Goal: Obtain resource: Obtain resource

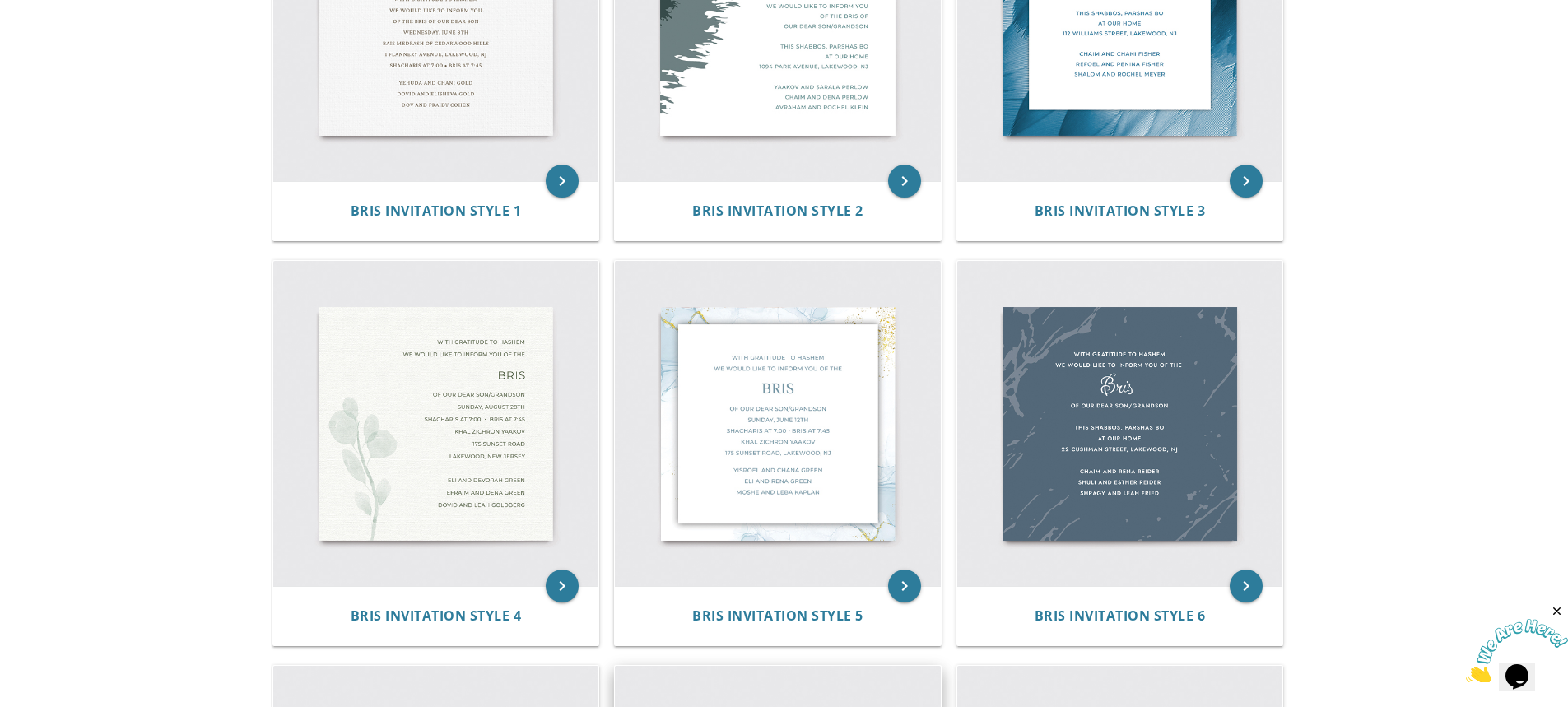
scroll to position [659, 0]
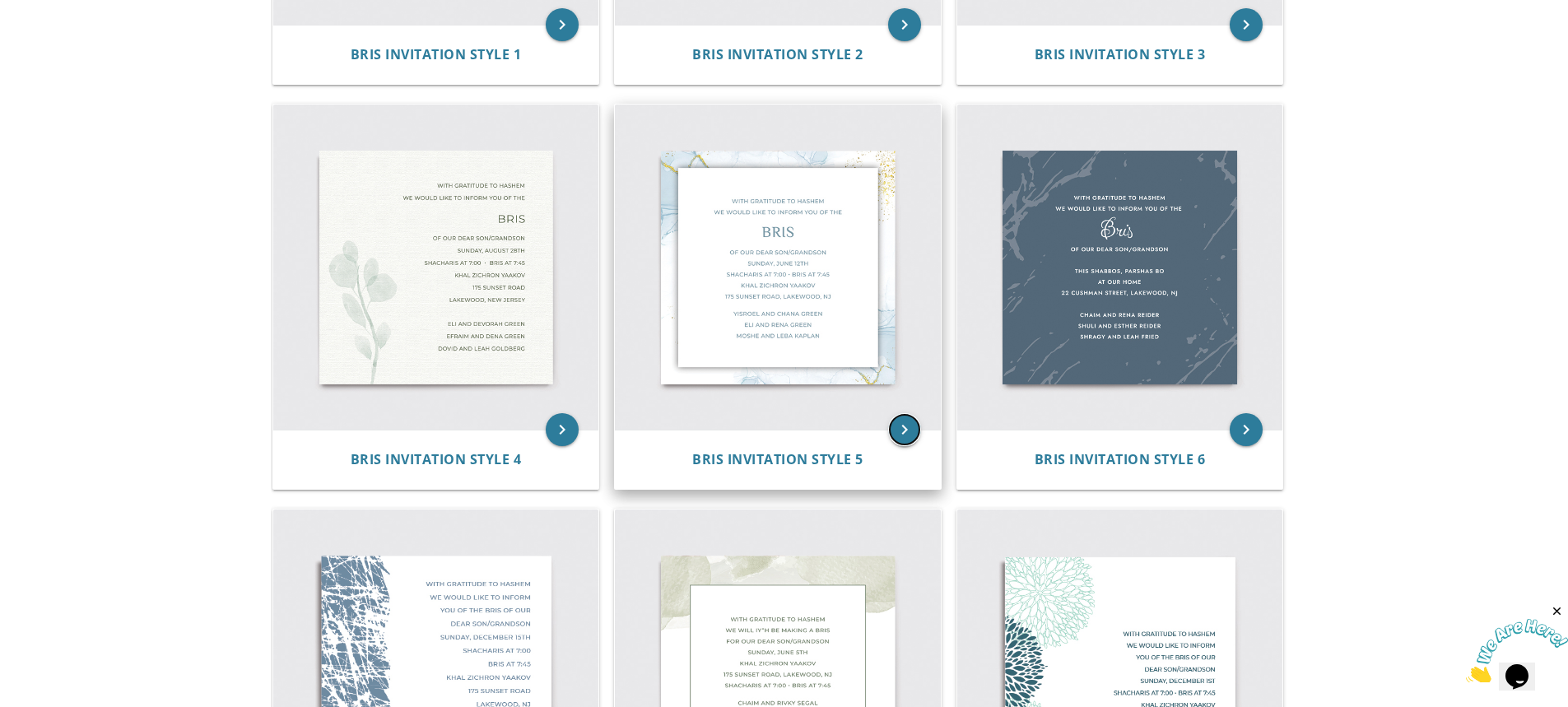
click at [910, 427] on icon "keyboard_arrow_right" at bounding box center [904, 429] width 33 height 33
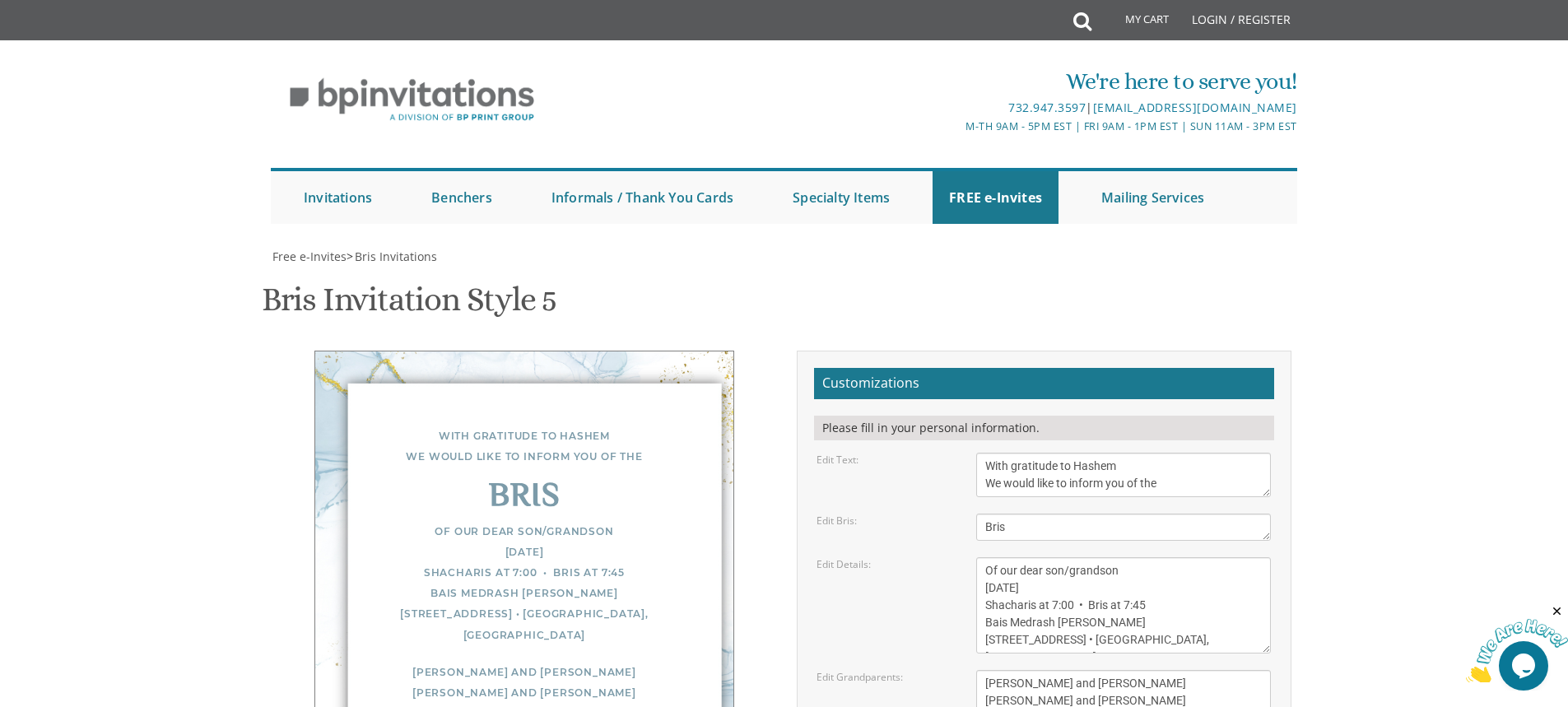
scroll to position [247, 0]
click at [1118, 453] on textarea "With gratitude to Hashem We would like to inform you of the" at bounding box center [1123, 475] width 294 height 45
click at [1021, 453] on textarea "With gratitude to Hashem We would like to inform you of the" at bounding box center [1123, 475] width 294 height 45
click at [989, 558] on textarea "Of our dear son/grandson [DATE] Shacharis at 7:00 • Bris at 7:45 Bais Medrash […" at bounding box center [1123, 606] width 294 height 96
click at [1096, 670] on textarea "[PERSON_NAME] and [PERSON_NAME] [PERSON_NAME] and [PERSON_NAME] [PERSON_NAME] a…" at bounding box center [1123, 700] width 294 height 62
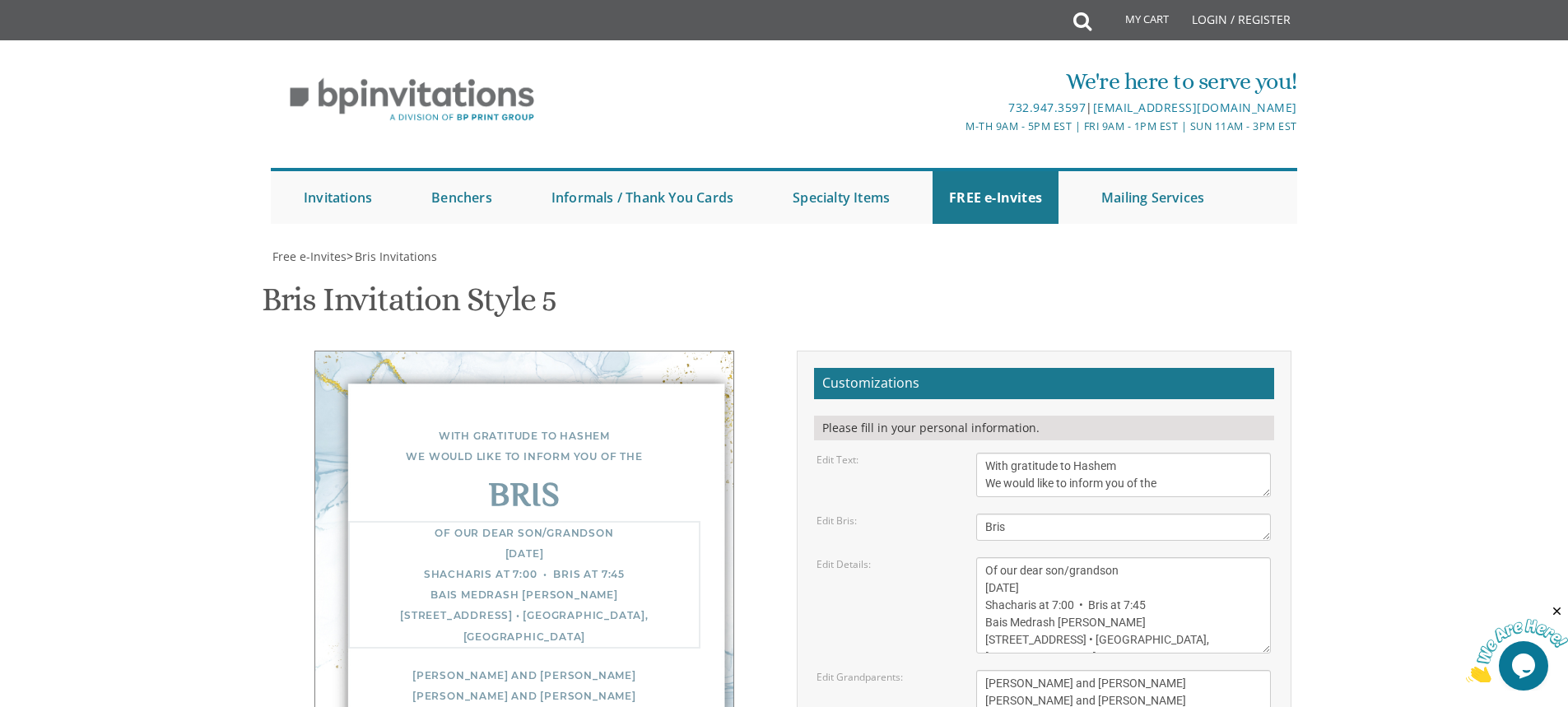
click at [1063, 558] on textarea "Of our dear son/grandson [DATE] Shacharis at 7:00 • Bris at 7:45 Bais Medrash […" at bounding box center [1123, 606] width 294 height 96
click at [1045, 453] on textarea "With gratitude to Hashem We would like to inform you of the" at bounding box center [1123, 475] width 294 height 45
click at [1065, 558] on textarea "Of our dear son/grandson Sunday, December 1st Shacharis at 7:00 • Bris at 7:45 …" at bounding box center [1123, 606] width 294 height 96
click at [1017, 558] on textarea "Of our dear son/grandson Sunday, December 1st Shacharis at 7:00 • Bris at 7:45 …" at bounding box center [1123, 606] width 294 height 96
click at [1064, 670] on textarea "Yisroel and Chana Green Eli and Rena Green Moshe and Leba Kaplan" at bounding box center [1123, 700] width 294 height 62
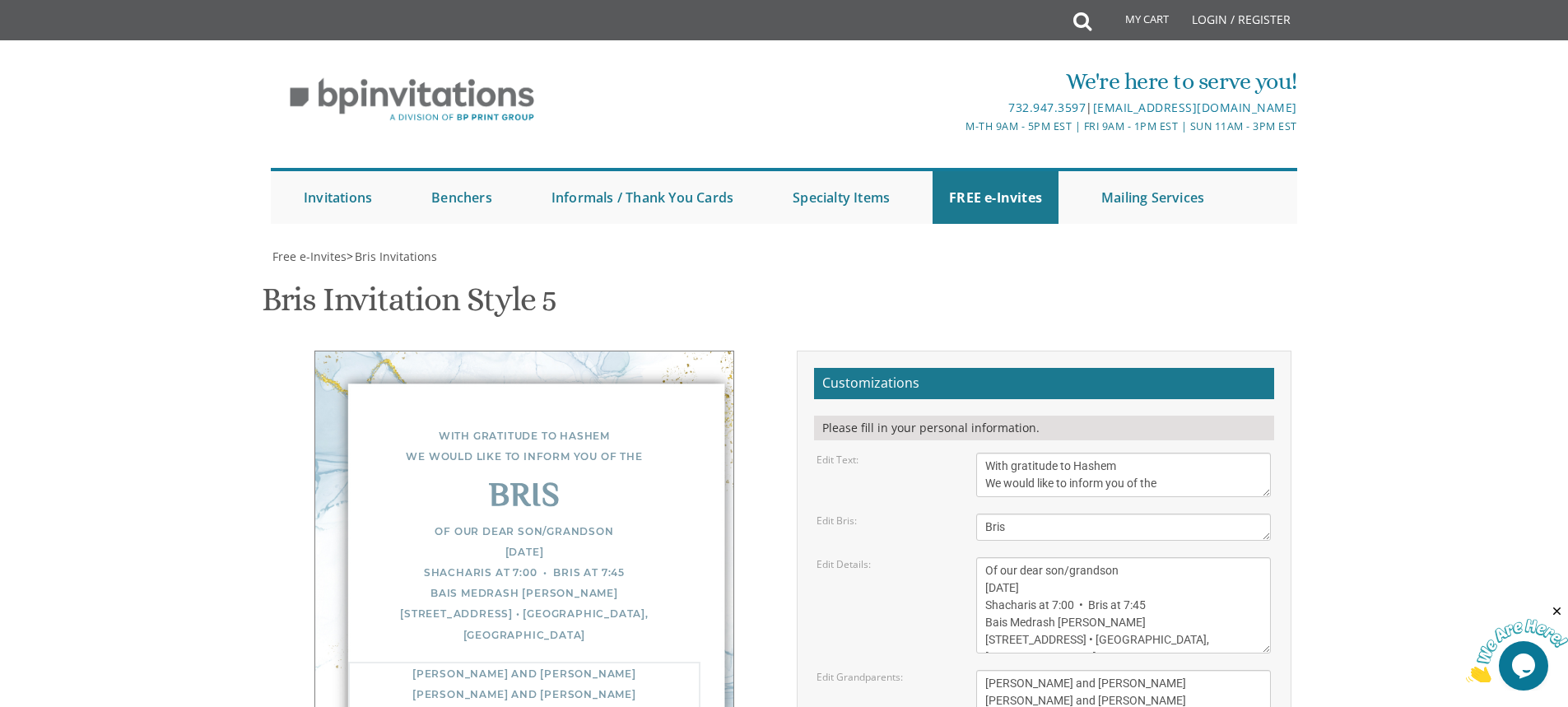
click at [1053, 670] on textarea "Yisroel and Chana Green Eli and Rena Green Moshe and Leba Kaplan" at bounding box center [1123, 700] width 294 height 62
click at [1046, 670] on textarea "Yisroel and Chana Green Eli and Rena Green Moshe and Leba Kaplan" at bounding box center [1123, 700] width 294 height 62
click at [1039, 670] on textarea "Yisroel and Chana Green Eli and Rena Green Moshe and Leba Kaplan" at bounding box center [1123, 700] width 294 height 62
drag, startPoint x: 1047, startPoint y: 475, endPoint x: 983, endPoint y: 449, distance: 69.1
click at [983, 670] on textarea "Yisroel and Chana Green Eli and Rena Green Moshe and Leba Kaplan" at bounding box center [1123, 700] width 294 height 62
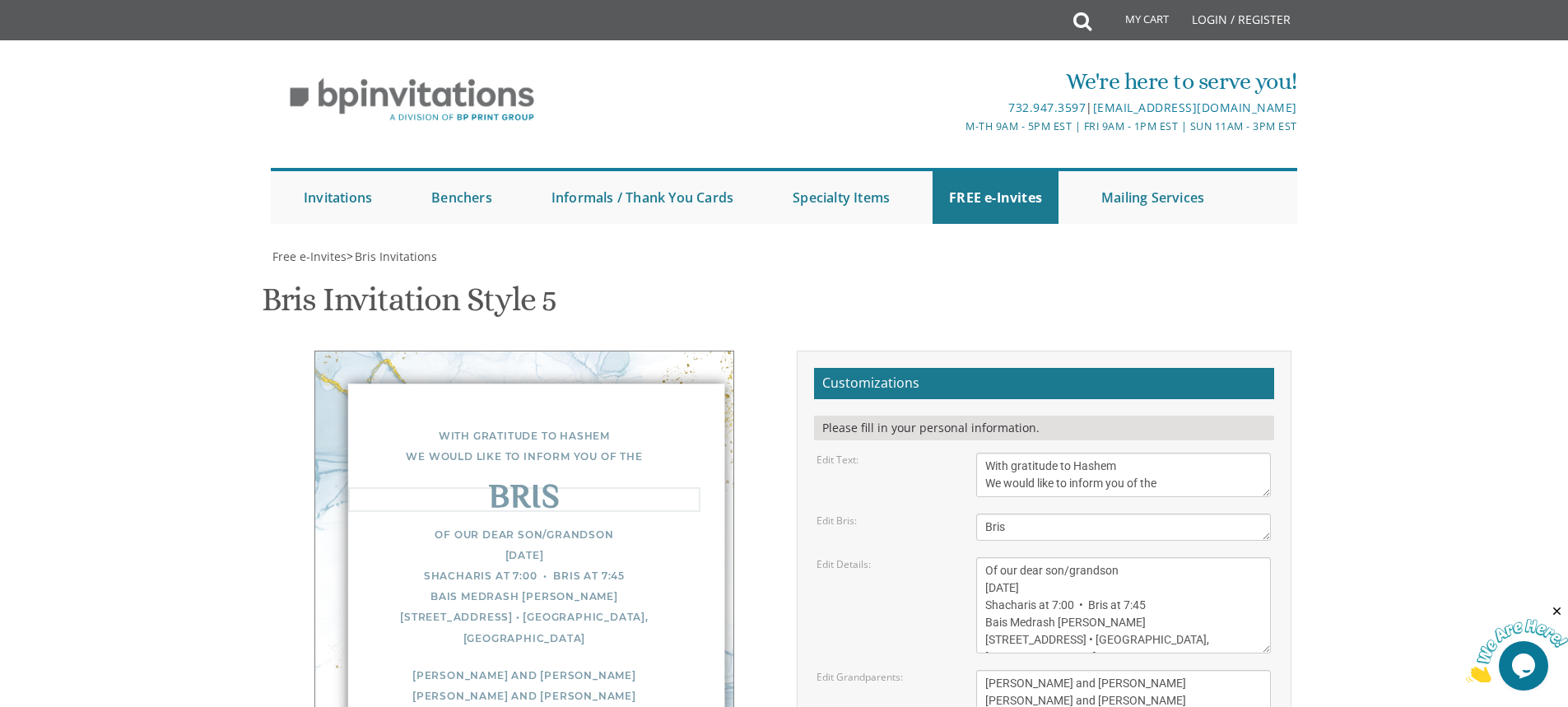
click at [1036, 514] on textarea "Bris" at bounding box center [1123, 527] width 294 height 27
drag, startPoint x: 1033, startPoint y: 288, endPoint x: 926, endPoint y: 289, distance: 107.0
click at [926, 514] on div "Edit Bris: Bris" at bounding box center [1043, 527] width 479 height 27
type textarea "Vacht"
drag, startPoint x: 1106, startPoint y: 240, endPoint x: 1074, endPoint y: 233, distance: 32.8
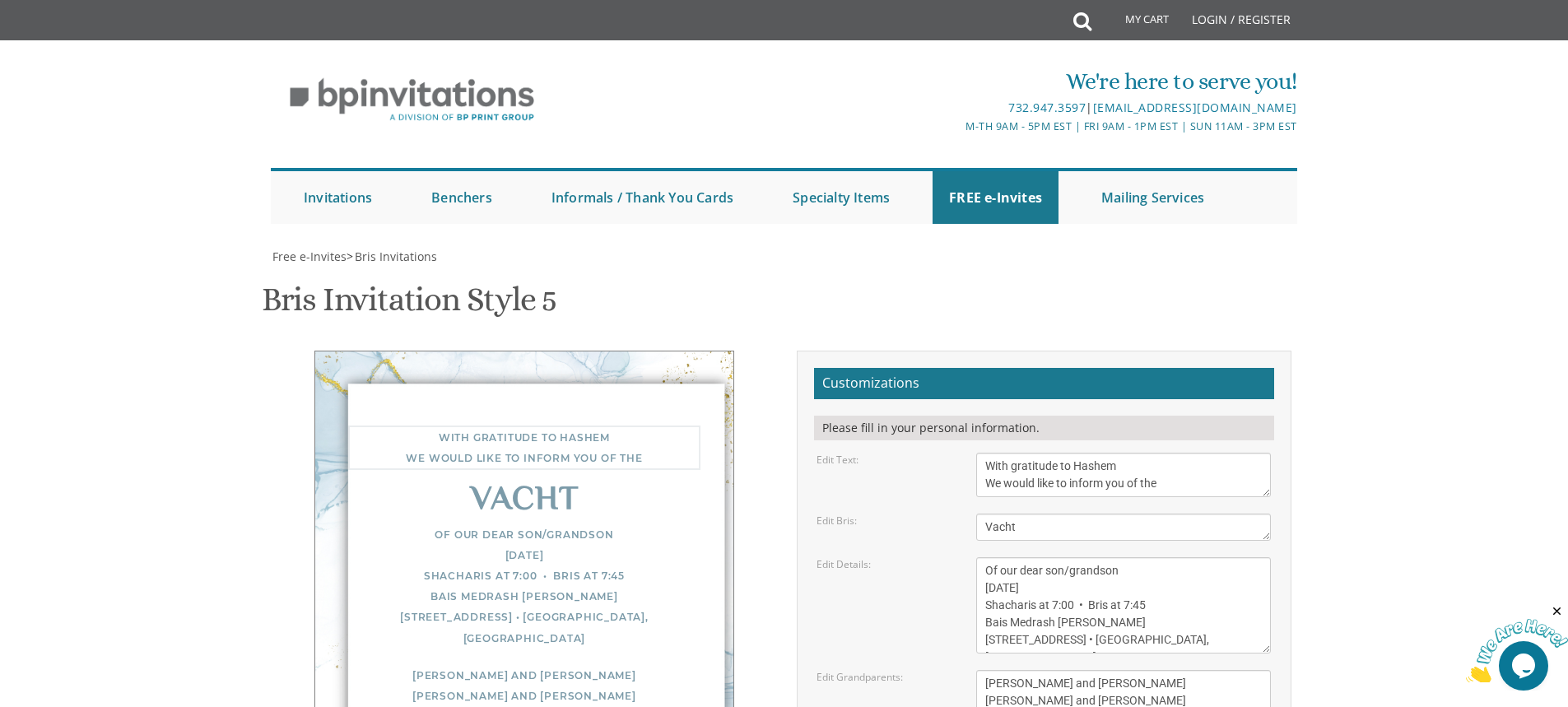
click at [1074, 453] on textarea "With gratitude to Hashem We would like to inform you of the" at bounding box center [1123, 475] width 294 height 45
click at [1132, 453] on textarea "With gratitude to Hashem We would like to inform you of the" at bounding box center [1123, 475] width 294 height 45
drag, startPoint x: 1156, startPoint y: 239, endPoint x: 1126, endPoint y: 240, distance: 30.0
click at [1126, 453] on textarea "With gratitude to Hashem We would like to inform you of the" at bounding box center [1123, 475] width 294 height 45
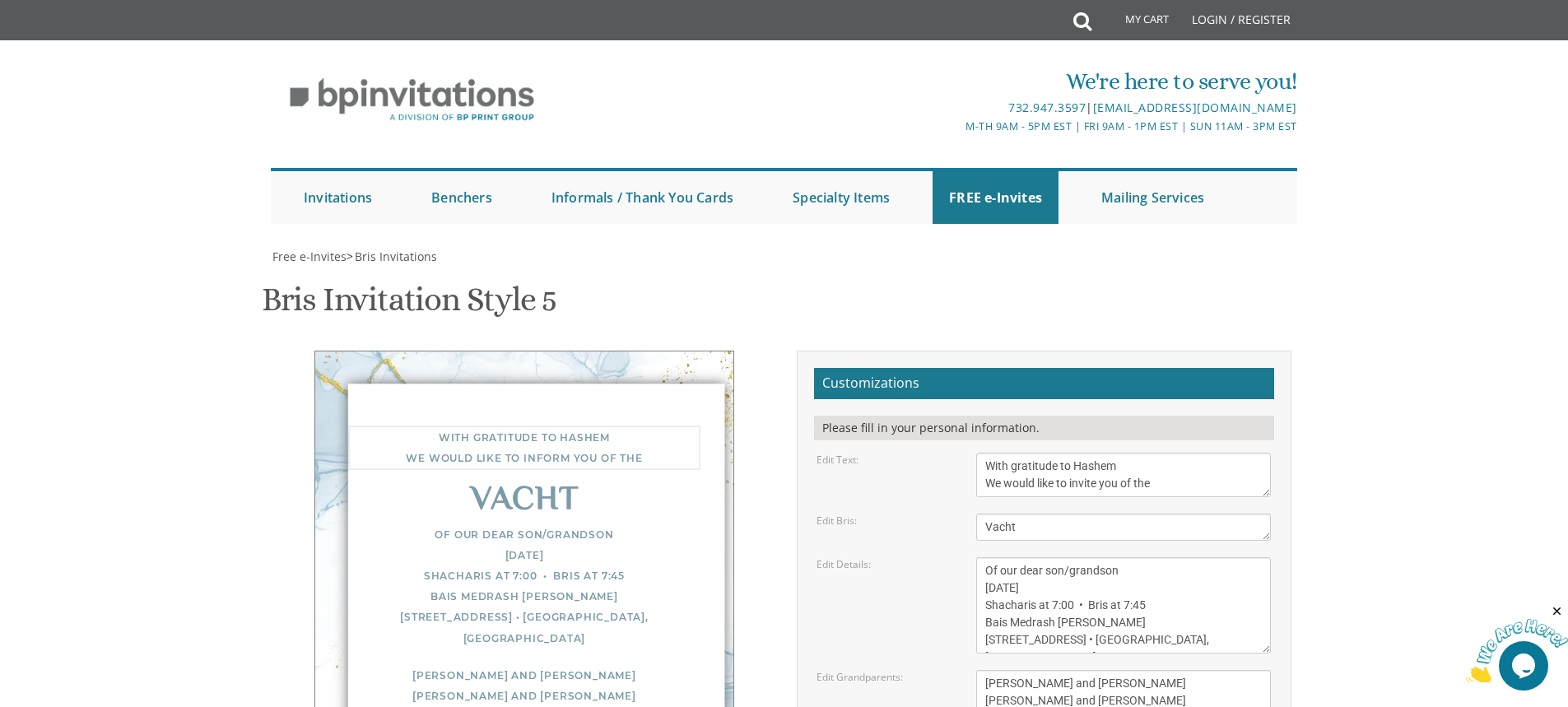
drag, startPoint x: 1137, startPoint y: 235, endPoint x: 1126, endPoint y: 239, distance: 11.7
click at [1126, 453] on textarea "With gratitude to Hashem We would like to inform you of the" at bounding box center [1123, 475] width 294 height 45
type textarea "With gratitude to Hashem We would like to invite you to the"
click at [1047, 514] on textarea "Bris" at bounding box center [1123, 527] width 294 height 27
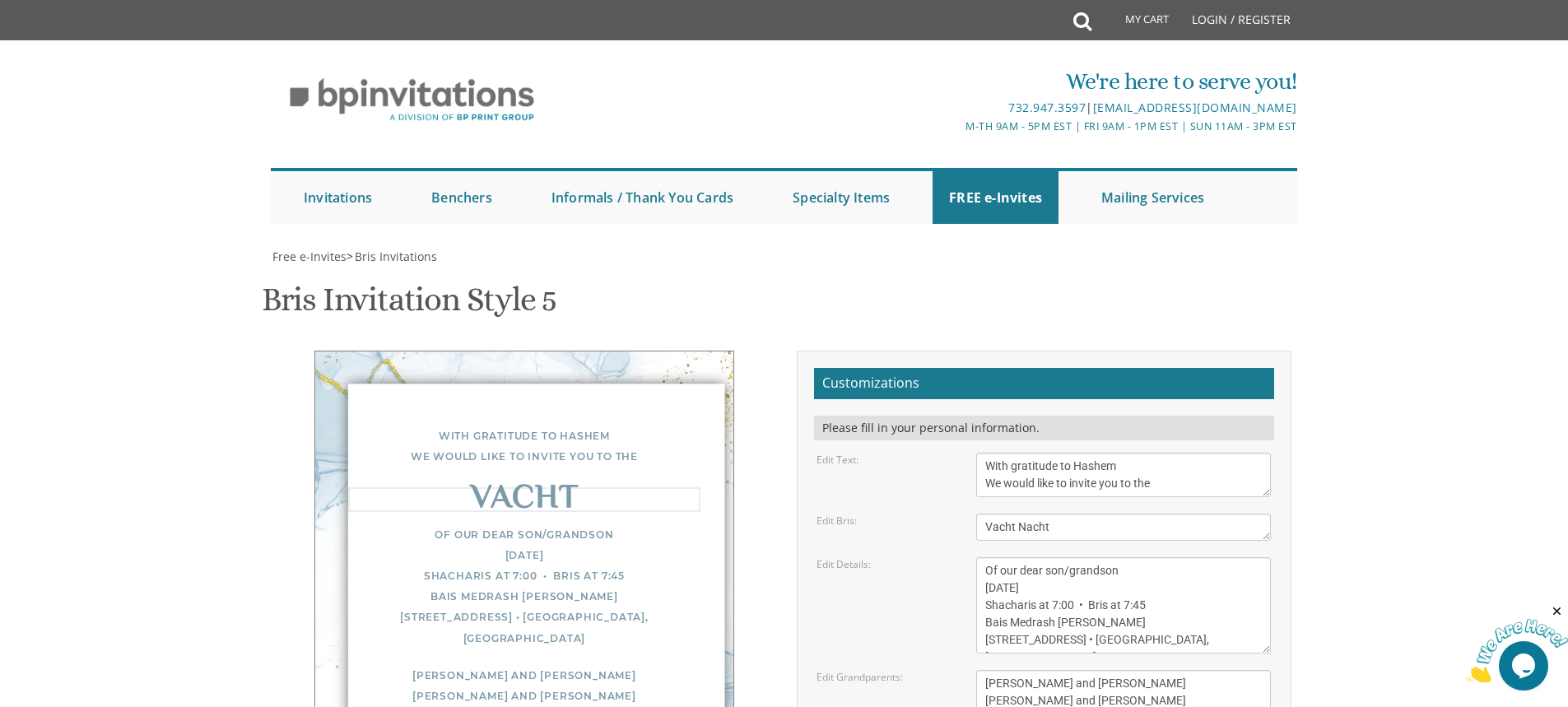
type textarea "Vacht Nacht"
click at [1077, 558] on textarea "Of our dear son/grandson Sunday, December 1st Shacharis at 7:00 • Bris at 7:45 …" at bounding box center [1123, 606] width 294 height 96
click at [1119, 558] on textarea "Of our dear son/grandson Sunday, December 1st Shacharis at 7:00 • Bris at 7:45 …" at bounding box center [1123, 606] width 294 height 96
click at [1026, 558] on textarea "Of our dear son/grandson Sunday, December 1st Shacharis at 7:00 • Bris at 7:45 …" at bounding box center [1123, 606] width 294 height 96
click at [1131, 558] on textarea "Of our dear son/grandson Sunday, December 1st Shacharis at 7:00 • Bris at 7:45 …" at bounding box center [1123, 606] width 294 height 96
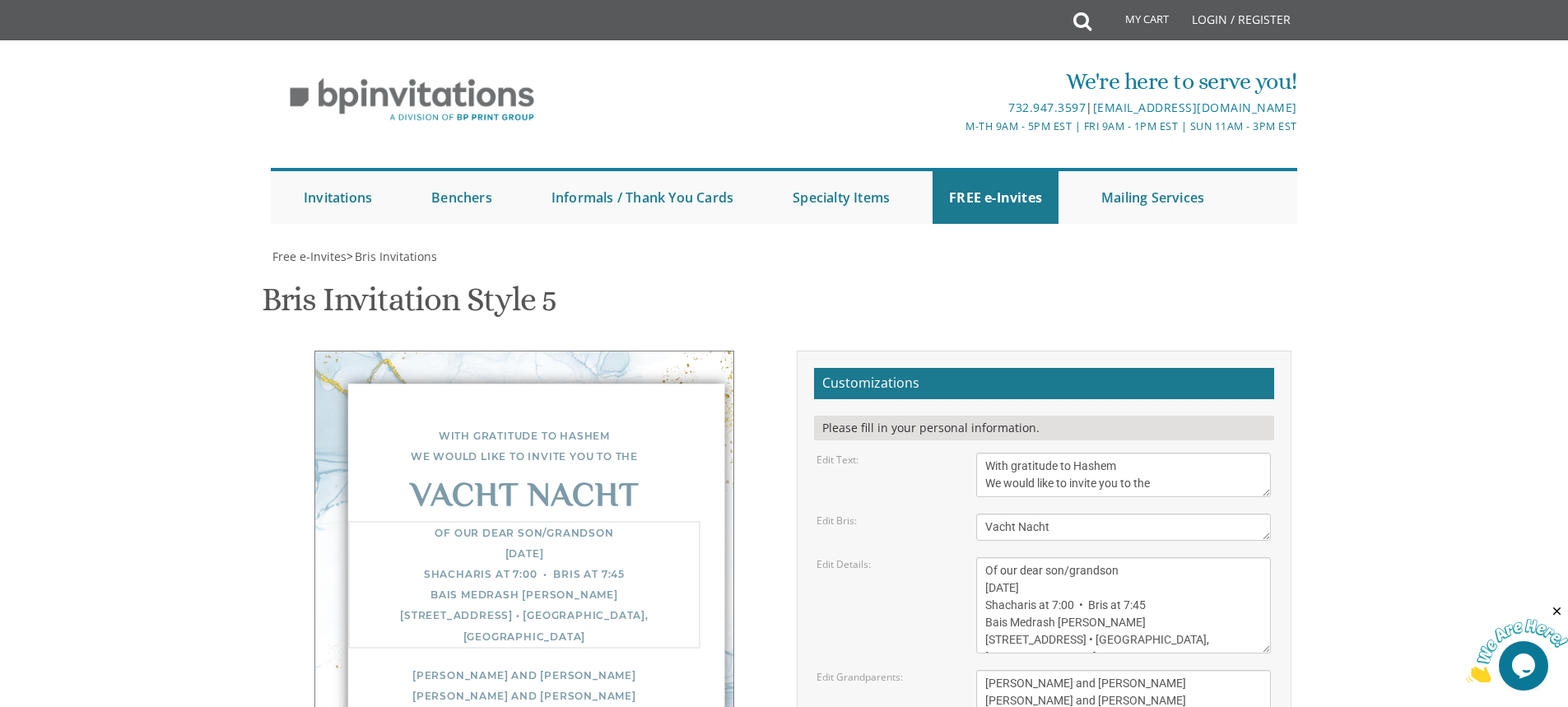
click at [1005, 558] on textarea "Of our dear son/grandson Sunday, December 1st Shacharis at 7:00 • Bris at 7:45 …" at bounding box center [1123, 606] width 294 height 96
drag, startPoint x: 1079, startPoint y: 349, endPoint x: 1082, endPoint y: 340, distance: 9.5
click at [1079, 670] on textarea "Yisroel and Chana Green Eli and Rena Green Moshe and Leba Kaplan" at bounding box center [1123, 700] width 294 height 62
click at [1094, 558] on textarea "Of our dear son/grandson Sunday, December 1st Shacharis at 7:00 • Bris at 7:45 …" at bounding box center [1123, 606] width 294 height 96
click at [1156, 558] on textarea "Of our dear son/grandson Sunday, December 1st Shacharis at 7:00 • Bris at 7:45 …" at bounding box center [1123, 606] width 294 height 96
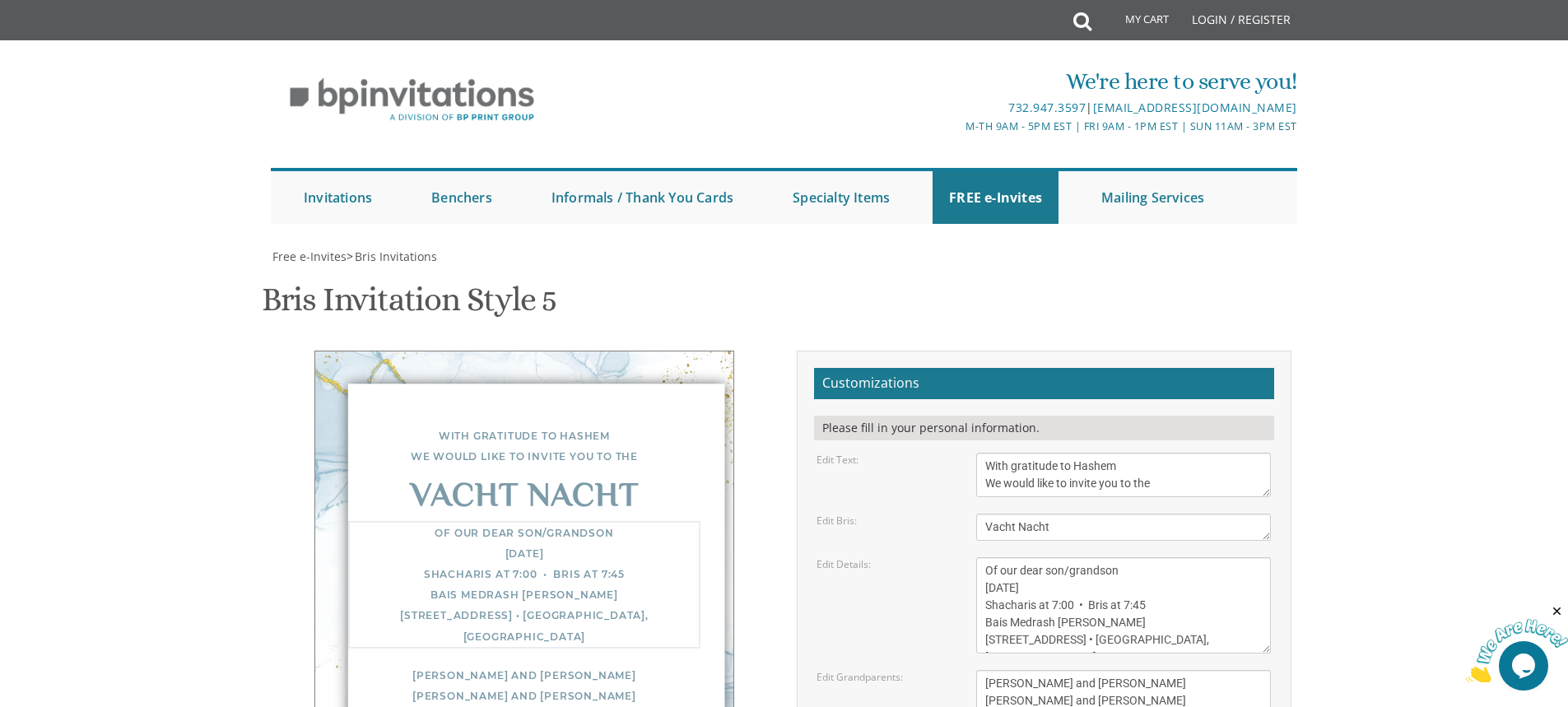
click at [1123, 558] on textarea "Of our dear son/grandson Sunday, December 1st Shacharis at 7:00 • Bris at 7:45 …" at bounding box center [1123, 606] width 294 height 96
drag, startPoint x: 1121, startPoint y: 243, endPoint x: 1070, endPoint y: 246, distance: 51.1
click at [1070, 558] on textarea "Of our dear son/grandson Sunday, December 1st Shacharis at 7:00 • Bris at 7:45 …" at bounding box center [1123, 606] width 294 height 96
click at [1021, 558] on textarea "Of our dear son/grandson Sunday, December 1st Shacharis at 7:00 • Bris at 7:45 …" at bounding box center [1123, 606] width 294 height 96
drag, startPoint x: 1003, startPoint y: 260, endPoint x: 984, endPoint y: 265, distance: 19.6
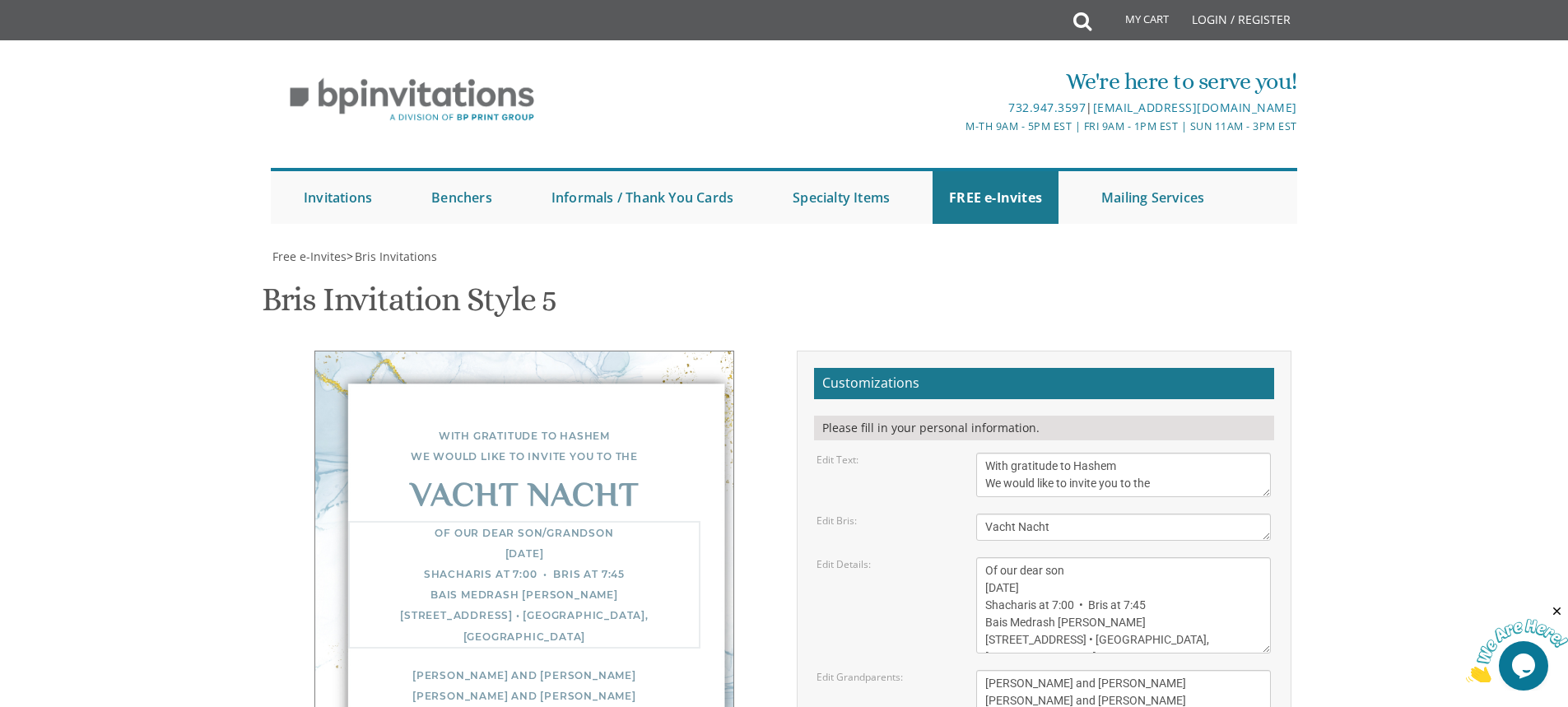
click at [984, 558] on textarea "Of our dear son/grandson Sunday, December 1st Shacharis at 7:00 • Bris at 7:45 …" at bounding box center [1123, 606] width 294 height 96
click at [1072, 558] on textarea "Of our dear son/grandson Sunday, December 1st Shacharis at 7:00 • Bris at 7:45 …" at bounding box center [1123, 606] width 294 height 96
click at [1104, 558] on textarea "Of our dear son/grandson Sunday, December 1st Shacharis at 7:00 • Bris at 7:45 …" at bounding box center [1123, 606] width 294 height 96
click at [1140, 558] on textarea "Of our dear son/grandson Sunday, December 1st Shacharis at 7:00 • Bris at 7:45 …" at bounding box center [1123, 606] width 294 height 96
drag, startPoint x: 1032, startPoint y: 280, endPoint x: 1010, endPoint y: 277, distance: 22.2
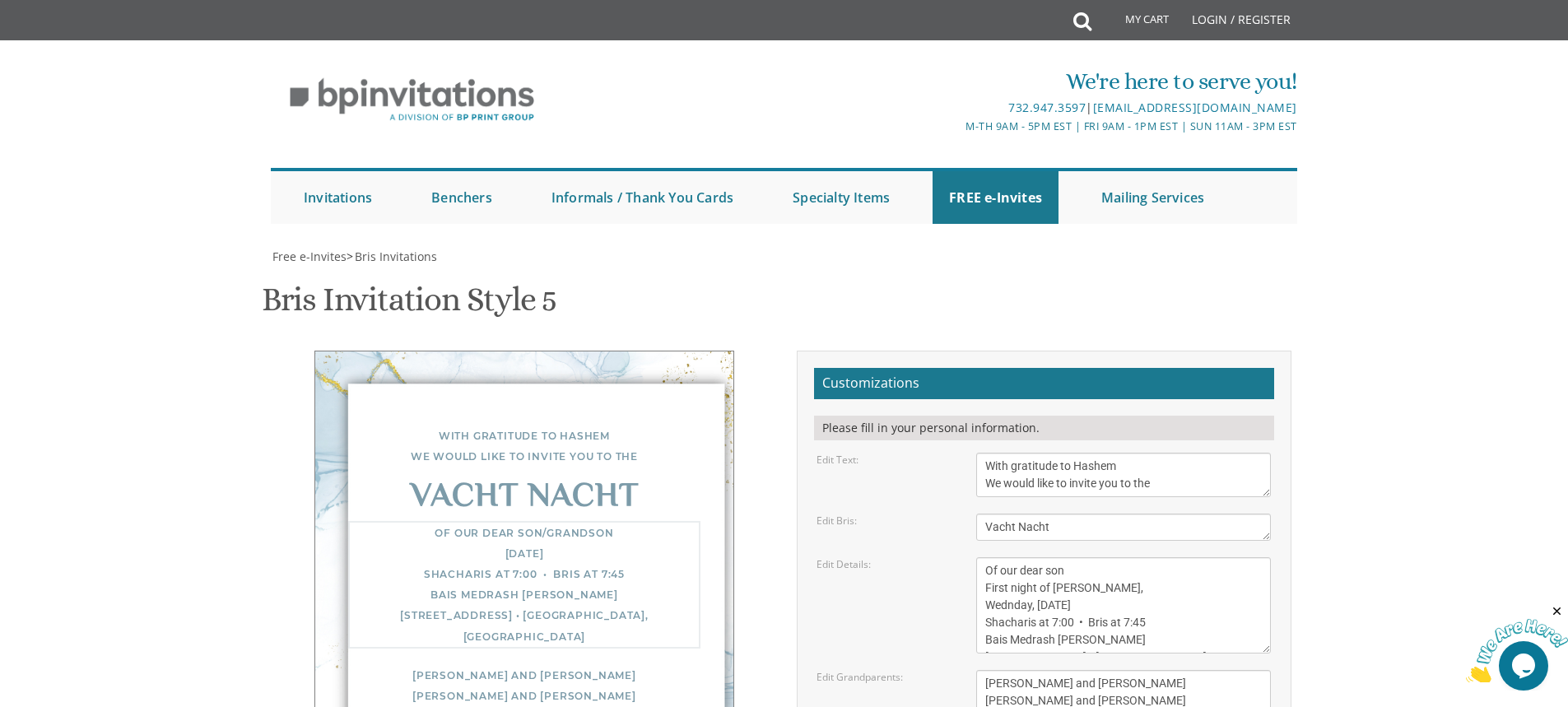
click at [1010, 558] on textarea "Of our dear son/grandson Sunday, December 1st Shacharis at 7:00 • Bris at 7:45 …" at bounding box center [1123, 606] width 294 height 96
click at [1065, 558] on textarea "Of our dear son/grandson Sunday, December 1st Shacharis at 7:00 • Bris at 7:45 …" at bounding box center [1123, 606] width 294 height 96
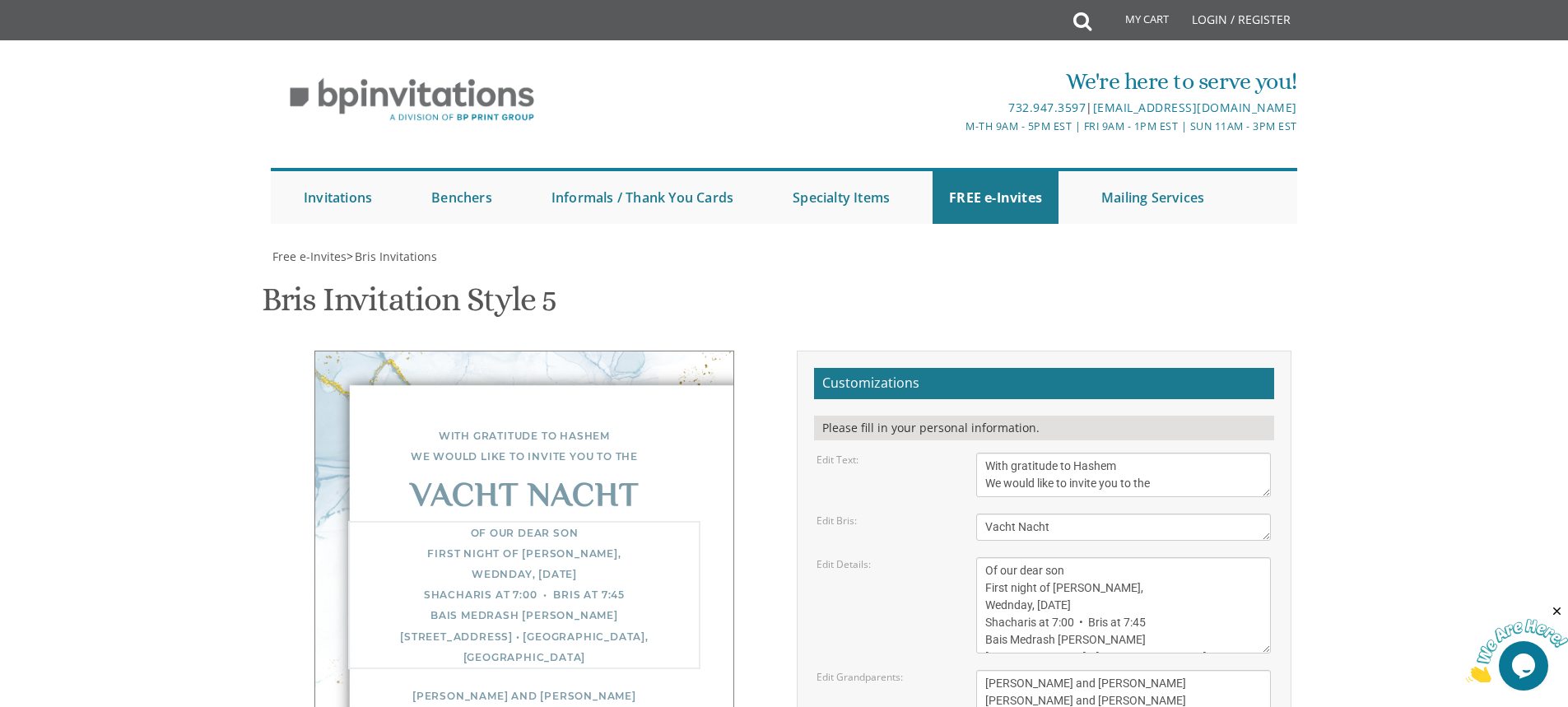
drag, startPoint x: 1113, startPoint y: 277, endPoint x: 1093, endPoint y: 278, distance: 20.0
click at [1093, 558] on textarea "Of our dear son/grandson Sunday, December 1st Shacharis at 7:00 • Bris at 7:45 …" at bounding box center [1123, 606] width 294 height 96
drag, startPoint x: 1065, startPoint y: 281, endPoint x: 1039, endPoint y: 277, distance: 26.3
click at [1039, 558] on textarea "Of our dear son/grandson Sunday, December 1st Shacharis at 7:00 • Bris at 7:45 …" at bounding box center [1123, 606] width 294 height 96
click at [1113, 558] on textarea "Of our dear son/grandson Sunday, December 1st Shacharis at 7:00 • Bris at 7:45 …" at bounding box center [1123, 606] width 294 height 96
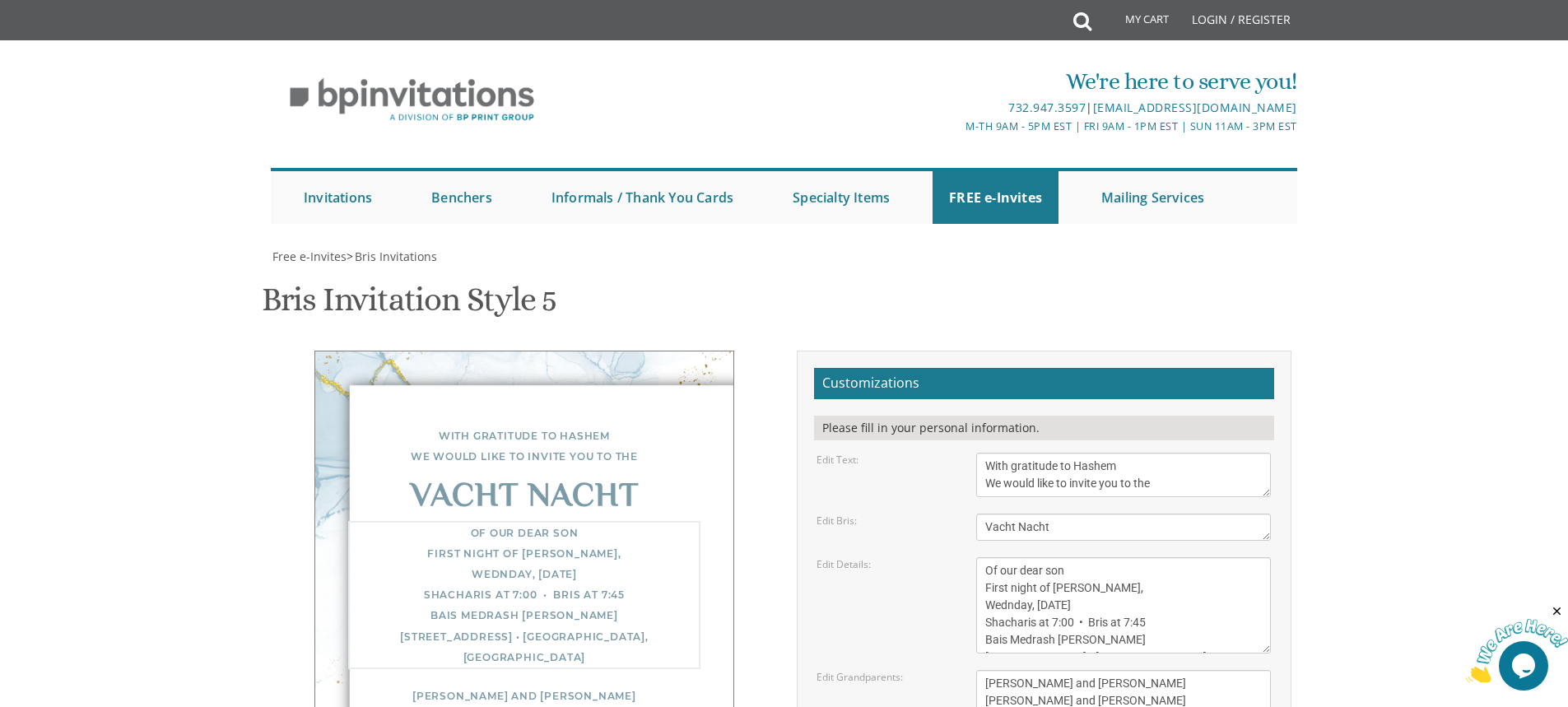
drag, startPoint x: 986, startPoint y: 291, endPoint x: 1156, endPoint y: 295, distance: 170.0
click at [1156, 558] on textarea "Of our dear son/grandson Sunday, December 1st Shacharis at 7:00 • Bris at 7:45 …" at bounding box center [1123, 606] width 294 height 96
drag, startPoint x: 991, startPoint y: 293, endPoint x: 983, endPoint y: 298, distance: 9.4
click at [983, 558] on textarea "Of our dear son/grandson Sunday, December 1st Shacharis at 7:00 • Bris at 7:45 …" at bounding box center [1123, 606] width 294 height 96
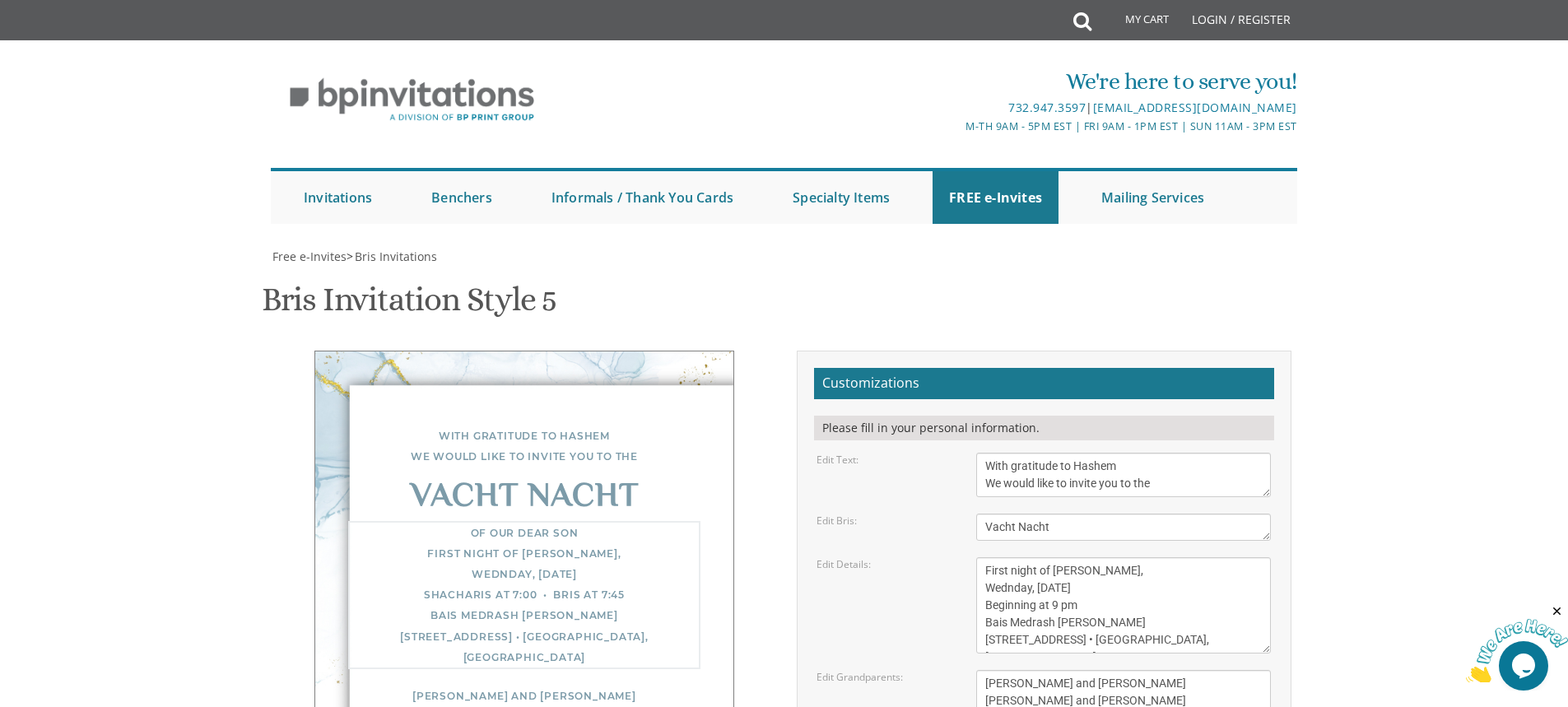
drag, startPoint x: 1120, startPoint y: 314, endPoint x: 1005, endPoint y: 316, distance: 115.0
click at [1005, 558] on textarea "Of our dear son/grandson Sunday, December 1st Shacharis at 7:00 • Bris at 7:45 …" at bounding box center [1123, 606] width 294 height 96
click at [1175, 558] on textarea "Of our dear son/grandson Sunday, December 1st Shacharis at 7:00 • Bris at 7:45 …" at bounding box center [1123, 606] width 294 height 96
drag, startPoint x: 1177, startPoint y: 145, endPoint x: 980, endPoint y: 146, distance: 197.0
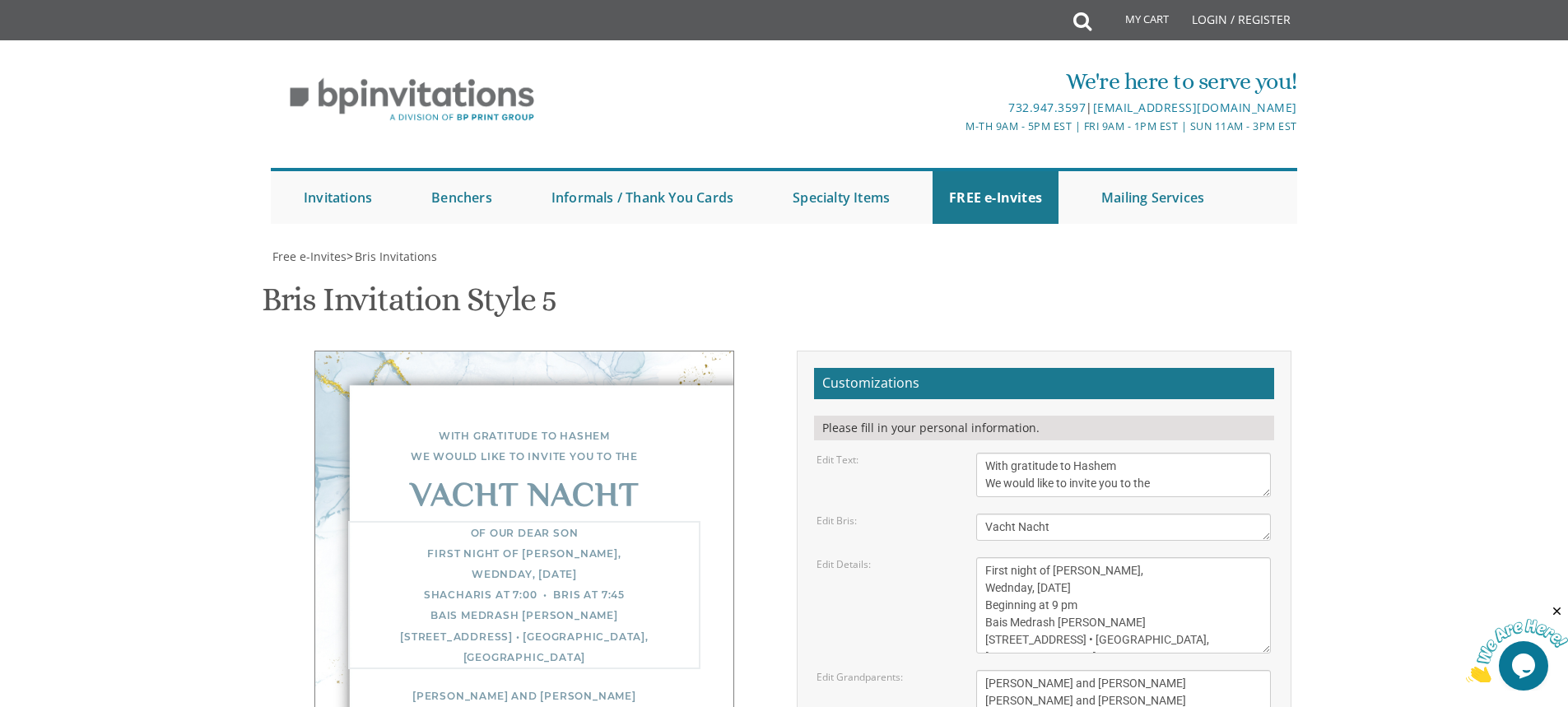
click at [980, 558] on textarea "Of our dear son/grandson Sunday, December 1st Shacharis at 7:00 • Bris at 7:45 …" at bounding box center [1123, 606] width 294 height 96
drag, startPoint x: 1122, startPoint y: 125, endPoint x: 986, endPoint y: 132, distance: 136.2
click at [986, 558] on textarea "Of our dear son/grandson Sunday, December 1st Shacharis at 7:00 • Bris at 7:45 …" at bounding box center [1123, 606] width 294 height 96
drag, startPoint x: 1091, startPoint y: 148, endPoint x: 979, endPoint y: 163, distance: 113.0
click at [979, 368] on form "Customizations Please fill in your personal information. Edit Text: With gratit…" at bounding box center [1044, 623] width 461 height 510
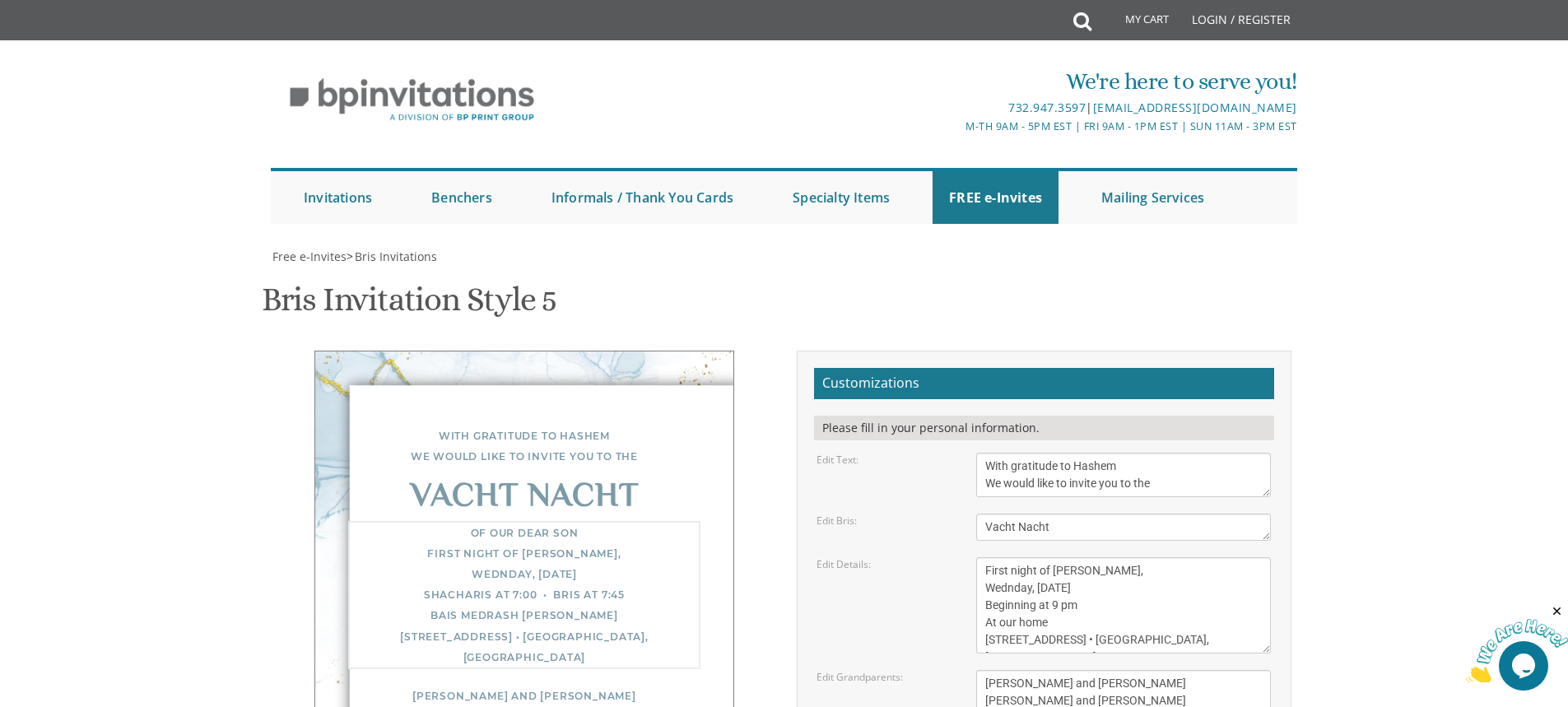
click at [1149, 558] on textarea "Of our dear son/grandson Sunday, December 1st Shacharis at 7:00 • Bris at 7:45 …" at bounding box center [1123, 606] width 294 height 96
drag, startPoint x: 1120, startPoint y: 149, endPoint x: 1071, endPoint y: 154, distance: 49.3
click at [1071, 558] on textarea "Of our dear son/grandson Sunday, December 1st Shacharis at 7:00 • Bris at 7:45 …" at bounding box center [1123, 606] width 294 height 96
type textarea "Of our dear son First night of Chol Hamoed, Wednday, October 8th Beginning at 9…"
click at [1079, 670] on textarea "Yisroel and Chana Green Eli and Rena Green Moshe and Leba Kaplan" at bounding box center [1123, 700] width 294 height 62
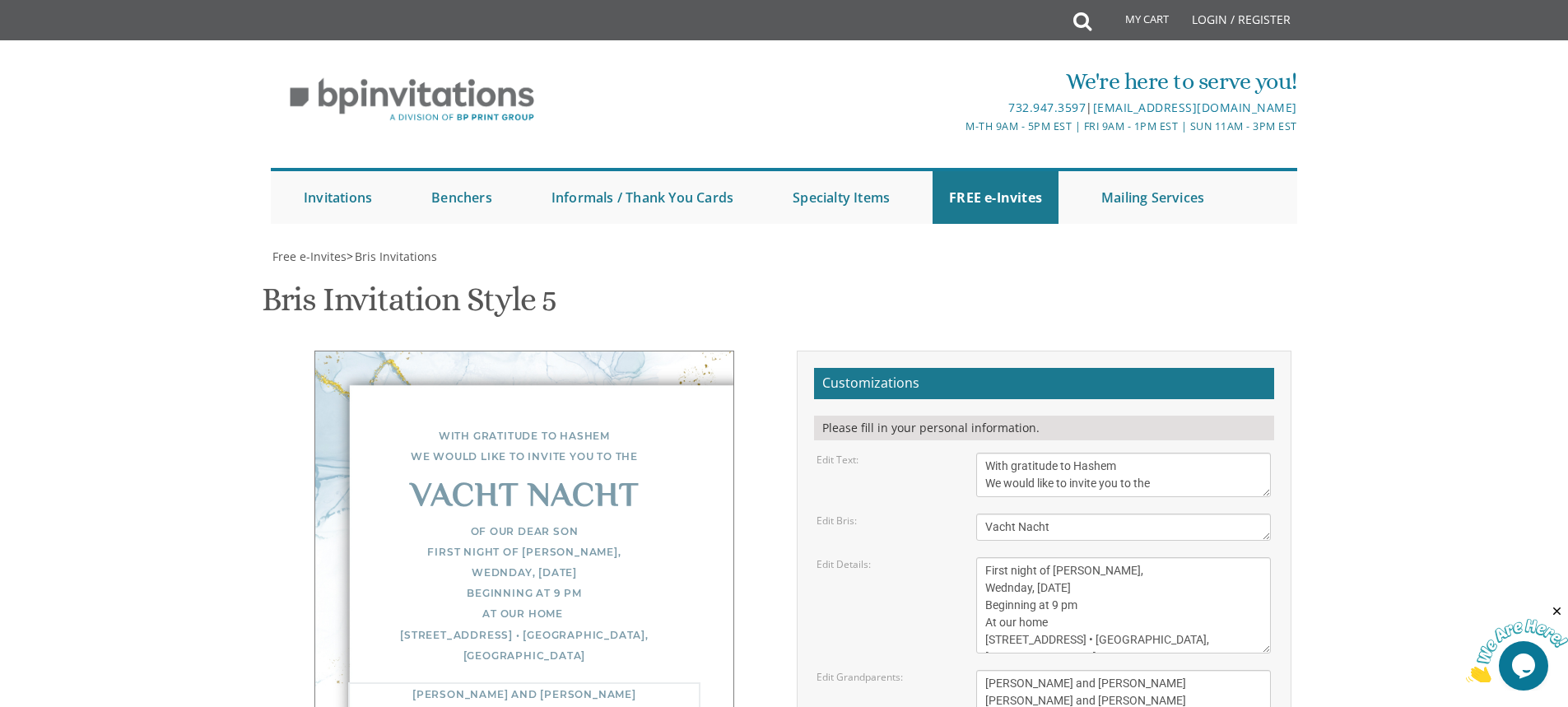
drag, startPoint x: 1127, startPoint y: 222, endPoint x: 1064, endPoint y: 213, distance: 63.6
click at [1063, 670] on textarea "Yisroel and Chana Green Eli and Rena Green Moshe and Leba Kaplan" at bounding box center [1123, 700] width 294 height 62
click at [993, 670] on textarea "Yisroel and Chana Green Eli and Rena Green Moshe and Leba Kaplan" at bounding box center [1123, 700] width 294 height 62
drag, startPoint x: 983, startPoint y: 192, endPoint x: 1134, endPoint y: 238, distance: 157.9
click at [1134, 368] on form "Customizations Please fill in your personal information. Edit Text: With gratit…" at bounding box center [1044, 623] width 461 height 510
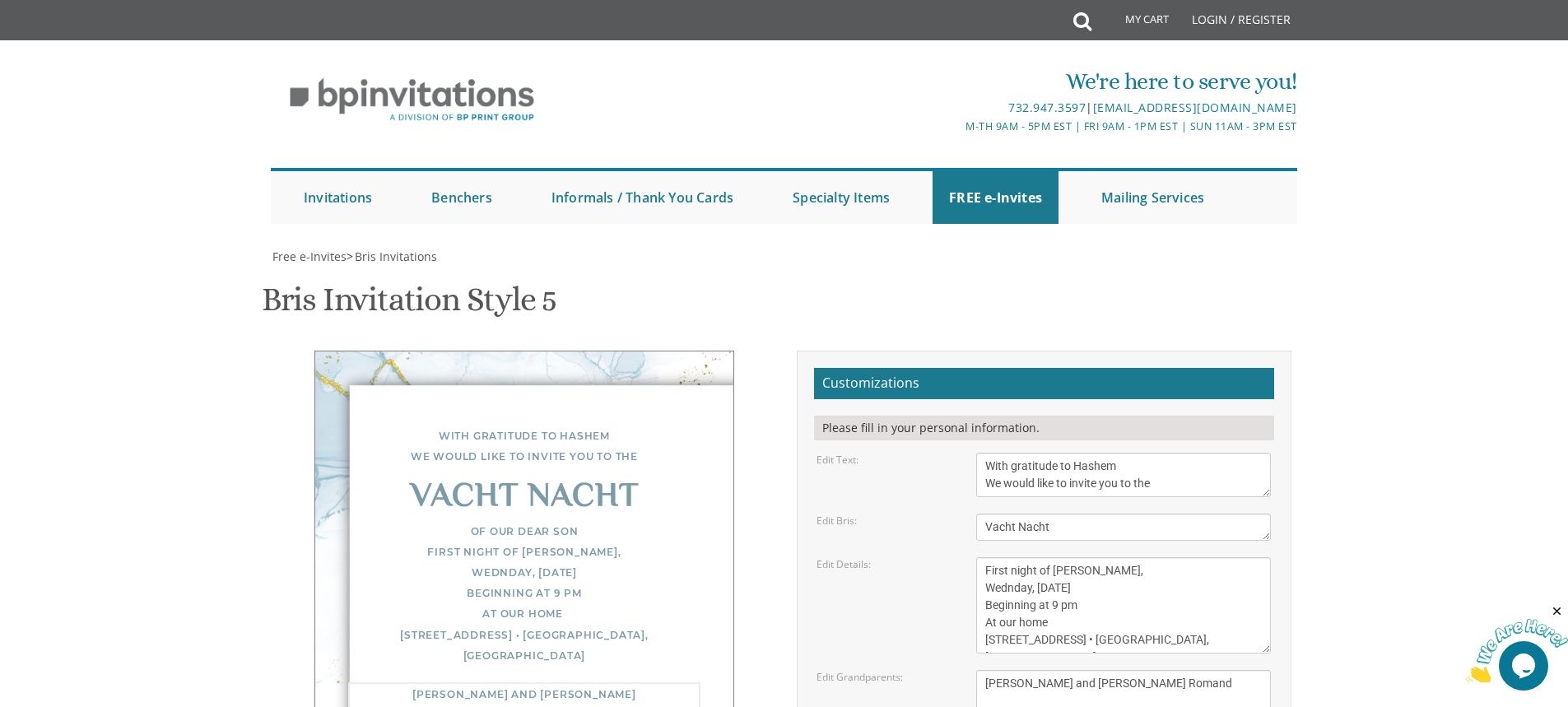
click at [1021, 670] on textarea "Yisroel and Chana Green Eli and Rena Green Moshe and Leba Kaplan" at bounding box center [1123, 700] width 294 height 62
click at [1122, 670] on textarea "Yisroel and Chana Green Eli and Rena Green Moshe and Leba Kaplan" at bounding box center [1123, 700] width 294 height 62
click at [1133, 670] on textarea "Yisroel and Chana Green Eli and Rena Green Moshe and Leba Kaplan" at bounding box center [1123, 700] width 294 height 62
type textarea "Shlomo Meir and Chana Yittel Romand"
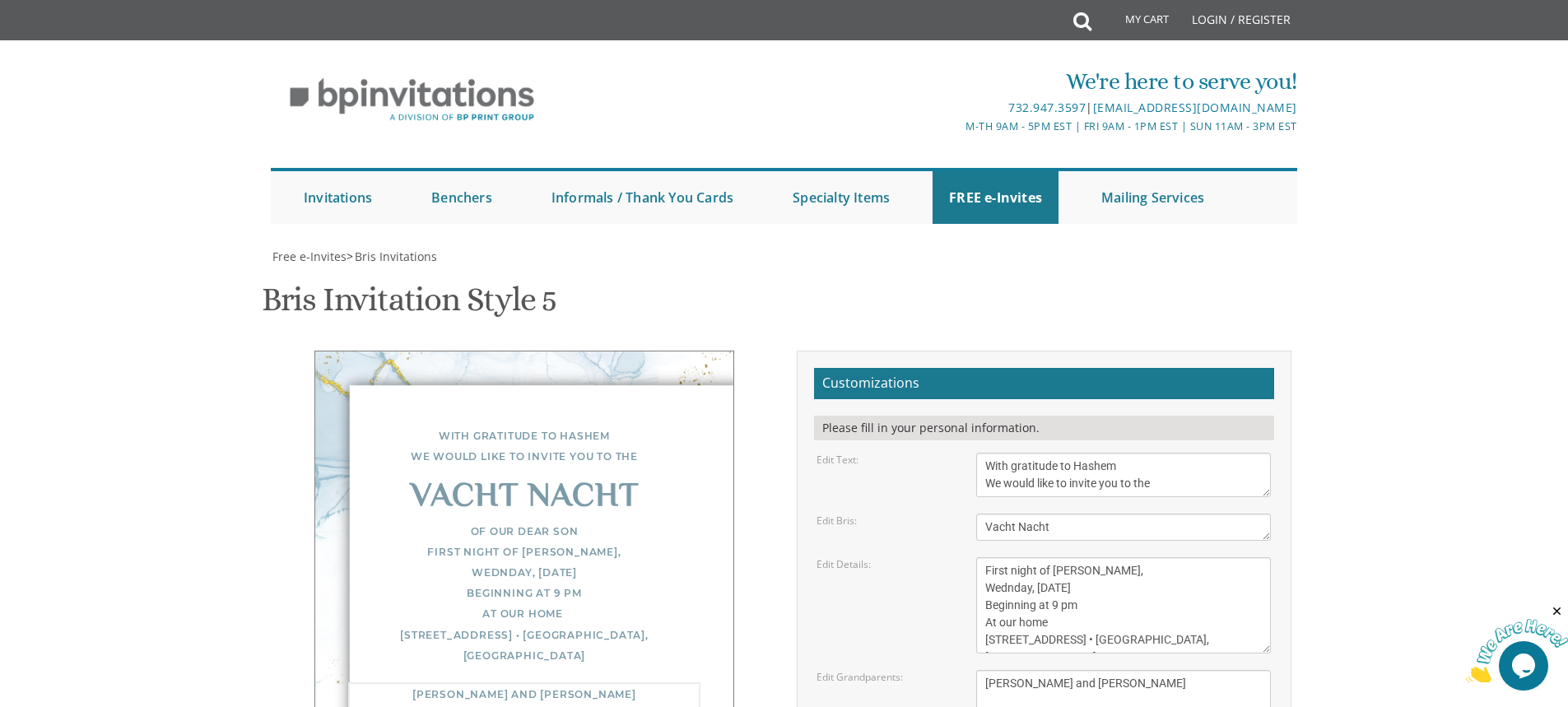
drag, startPoint x: 1109, startPoint y: 203, endPoint x: 1102, endPoint y: 197, distance: 9.2
click at [1108, 558] on textarea "Of our dear son/grandson Sunday, December 1st Shacharis at 7:00 • Bris at 7:45 …" at bounding box center [1123, 606] width 294 height 96
click at [1010, 558] on textarea "Of our dear son/grandson Sunday, December 1st Shacharis at 7:00 • Bris at 7:45 …" at bounding box center [1123, 606] width 294 height 96
drag, startPoint x: 1010, startPoint y: 177, endPoint x: 1070, endPoint y: 166, distance: 61.0
click at [1070, 558] on textarea "Of our dear son/grandson Sunday, December 1st Shacharis at 7:00 • Bris at 7:45 …" at bounding box center [1123, 606] width 294 height 96
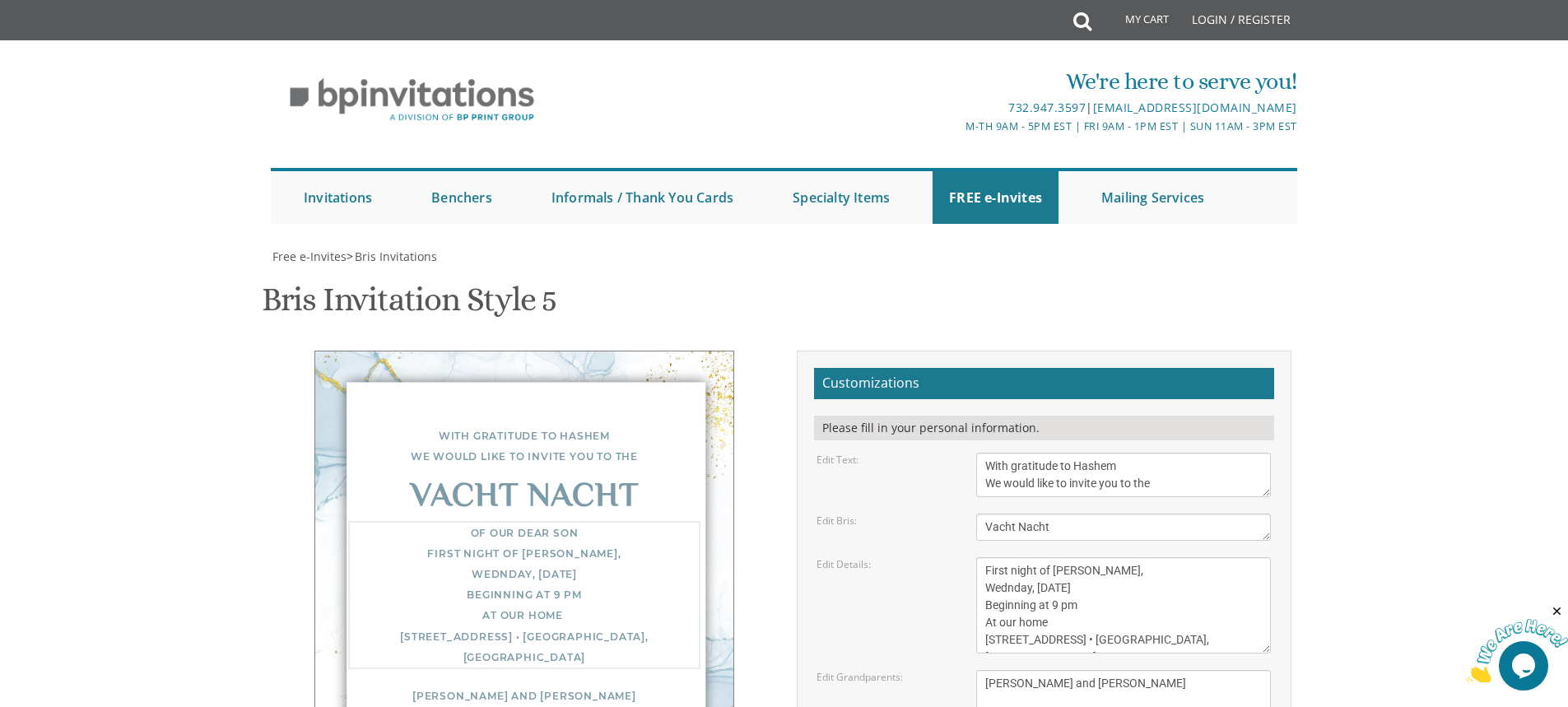
click at [1014, 558] on textarea "Of our dear son/grandson Sunday, December 1st Shacharis at 7:00 • Bris at 7:45 …" at bounding box center [1123, 606] width 294 height 96
click at [1098, 558] on textarea "Of our dear son/grandson Sunday, December 1st Shacharis at 7:00 • Bris at 7:45 …" at bounding box center [1123, 606] width 294 height 96
type textarea "Of our dear son First night of Chol Hamoed, Wednesday, October 8th Beginning at…"
click at [1010, 453] on textarea "With gratitude to Hashem We would like to inform you of the" at bounding box center [1123, 475] width 294 height 45
type textarea "With much gratitude to Hashem We would like to invite you to the"
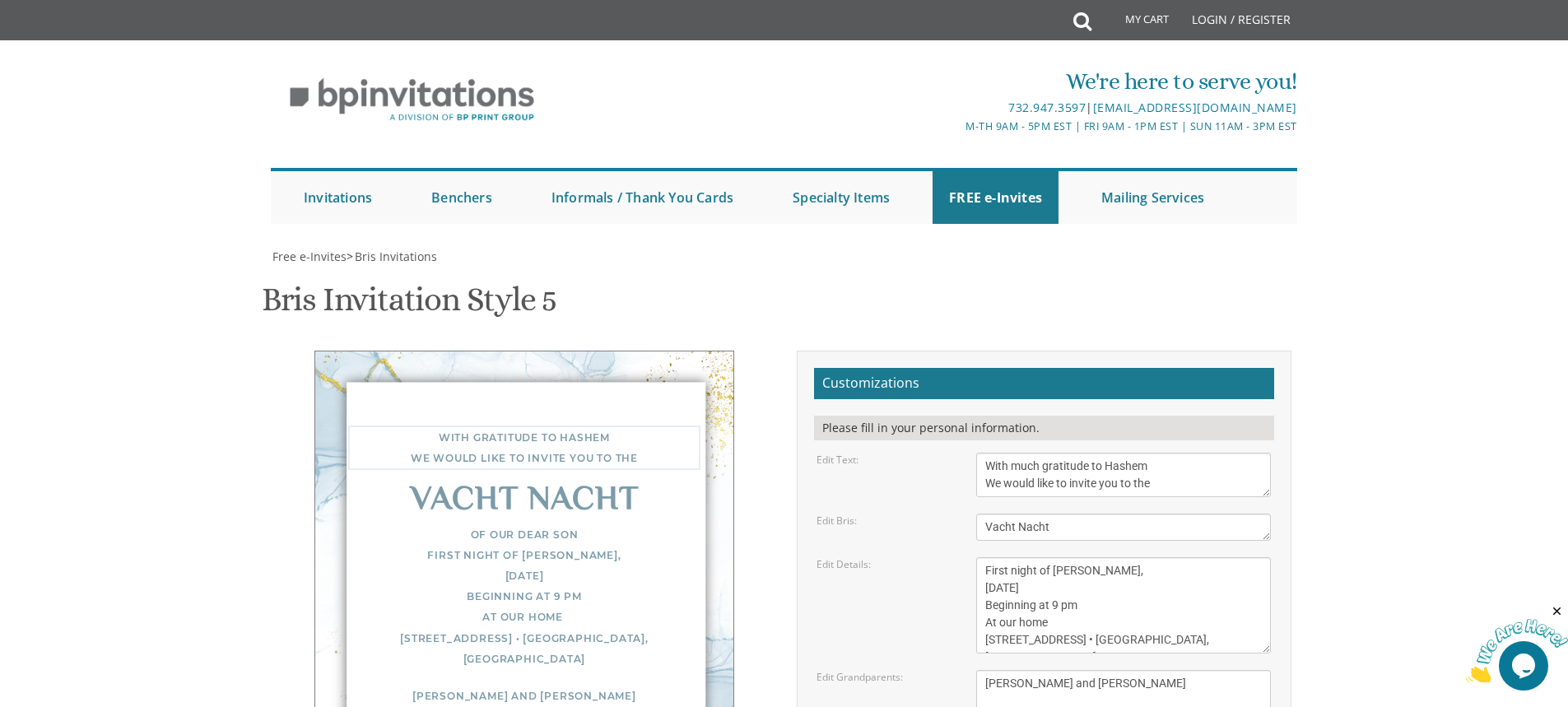
click at [1088, 514] on textarea "Bris" at bounding box center [1123, 527] width 294 height 27
click at [989, 558] on textarea "Of our dear son/grandson Sunday, December 1st Shacharis at 7:00 • Bris at 7:45 …" at bounding box center [1123, 606] width 294 height 96
click at [985, 558] on textarea "Of our dear son/grandson Sunday, December 1st Shacharis at 7:00 • Bris at 7:45 …" at bounding box center [1123, 606] width 294 height 96
click at [994, 558] on textarea "Of our dear son/grandson Sunday, December 1st Shacharis at 7:00 • Bris at 7:45 …" at bounding box center [1123, 606] width 294 height 96
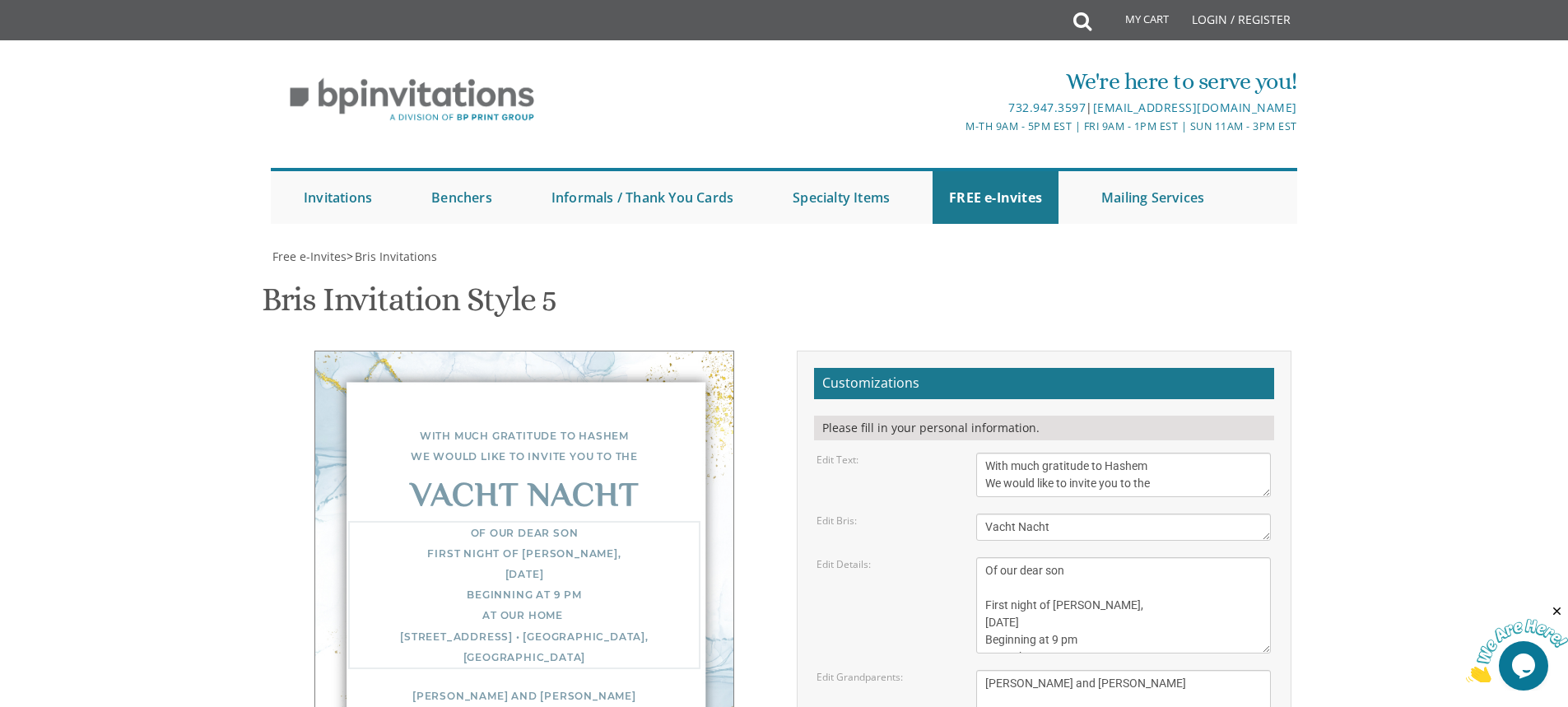
type textarea "Of our dear son First night of Chol Hamoed, Wednesday, October 8th Beginning at…"
type input "chavapom@gmail.com"
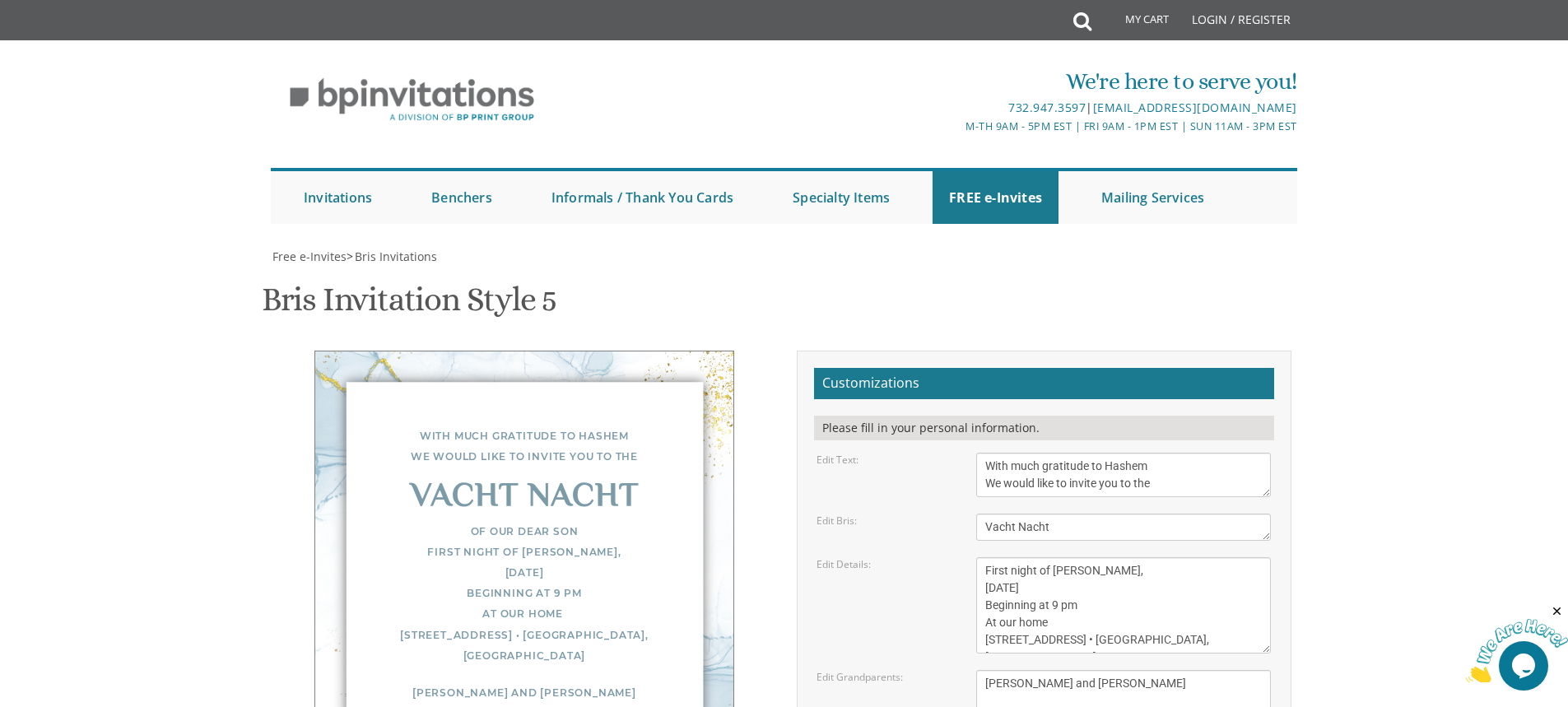
click at [1139, 558] on textarea "Of our dear son/grandson Sunday, December 1st Shacharis at 7:00 • Bris at 7:45 …" at bounding box center [1123, 606] width 294 height 96
click at [1006, 558] on textarea "Of our dear son/grandson Sunday, December 1st Shacharis at 7:00 • Bris at 7:45 …" at bounding box center [1123, 606] width 294 height 96
click at [1075, 558] on textarea "Of our dear son/grandson Sunday, December 1st Shacharis at 7:00 • Bris at 7:45 …" at bounding box center [1123, 606] width 294 height 96
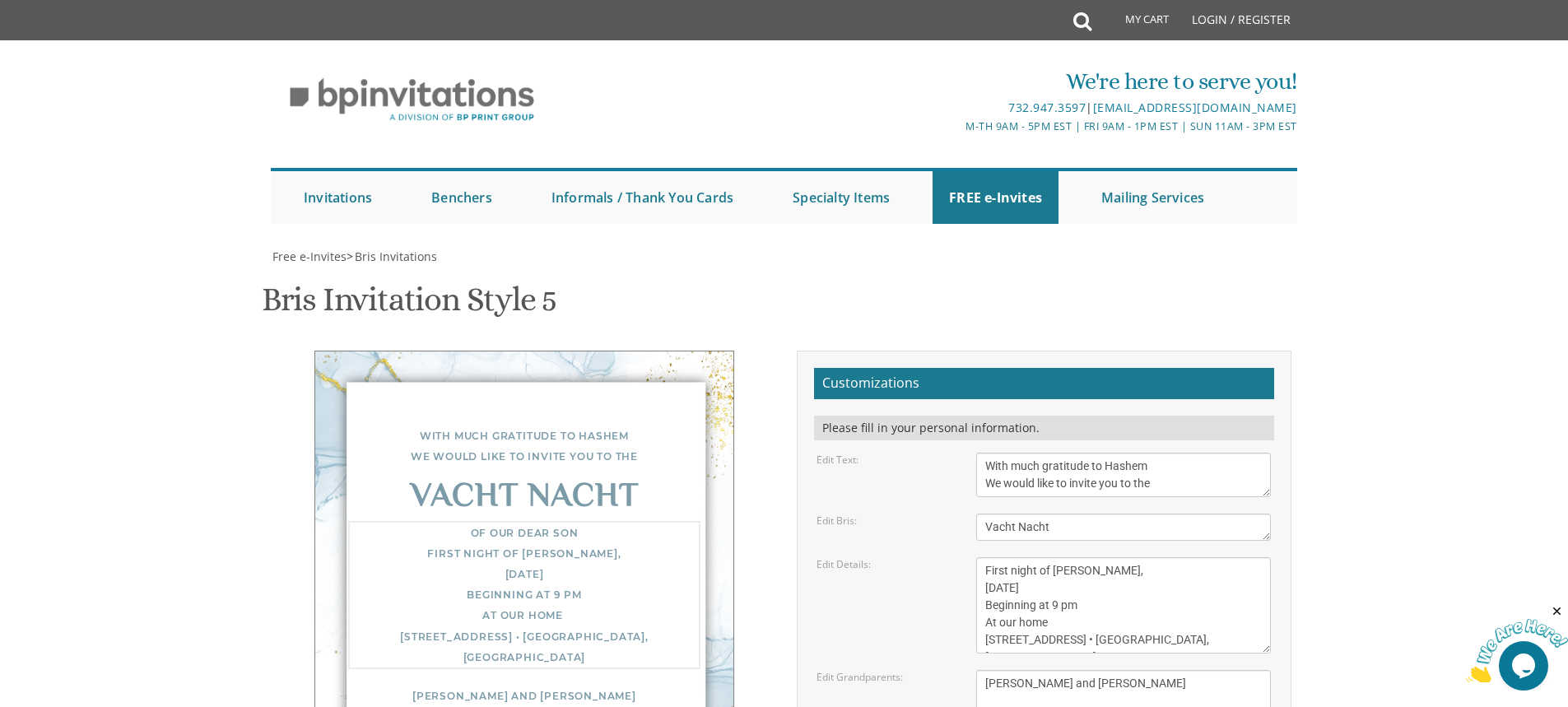
click at [1084, 558] on textarea "Of our dear son/grandson Sunday, December 1st Shacharis at 7:00 • Bris at 7:45 …" at bounding box center [1123, 606] width 294 height 96
click at [1025, 558] on textarea "Of our dear son/grandson Sunday, December 1st Shacharis at 7:00 • Bris at 7:45 …" at bounding box center [1123, 606] width 294 height 96
click at [1015, 558] on textarea "Of our dear son/grandson Sunday, December 1st Shacharis at 7:00 • Bris at 7:45 …" at bounding box center [1123, 606] width 294 height 96
click at [1023, 558] on textarea "Of our dear son/grandson Sunday, December 1st Shacharis at 7:00 • Bris at 7:45 …" at bounding box center [1123, 606] width 294 height 96
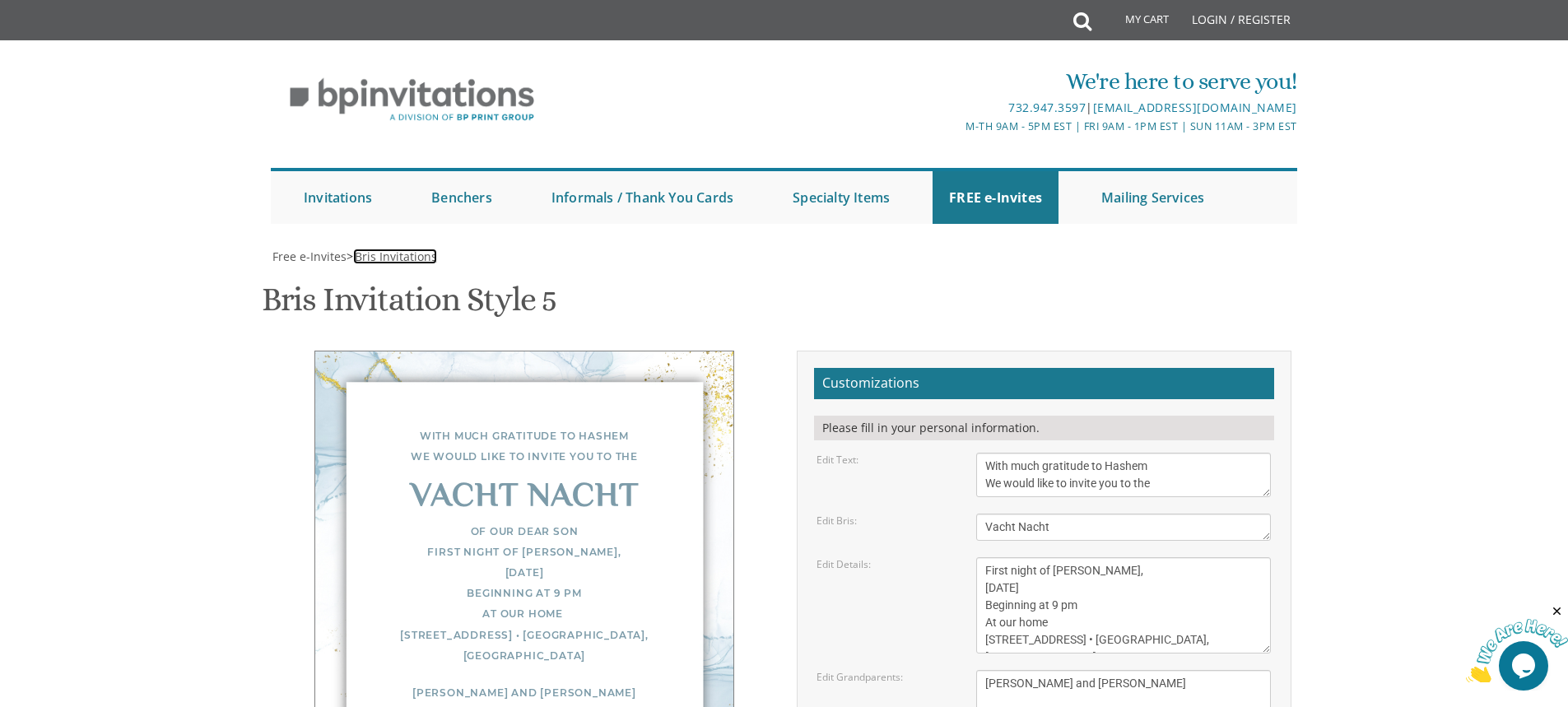
click at [429, 249] on span "Bris Invitations" at bounding box center [396, 256] width 83 height 16
